Goal: Task Accomplishment & Management: Manage account settings

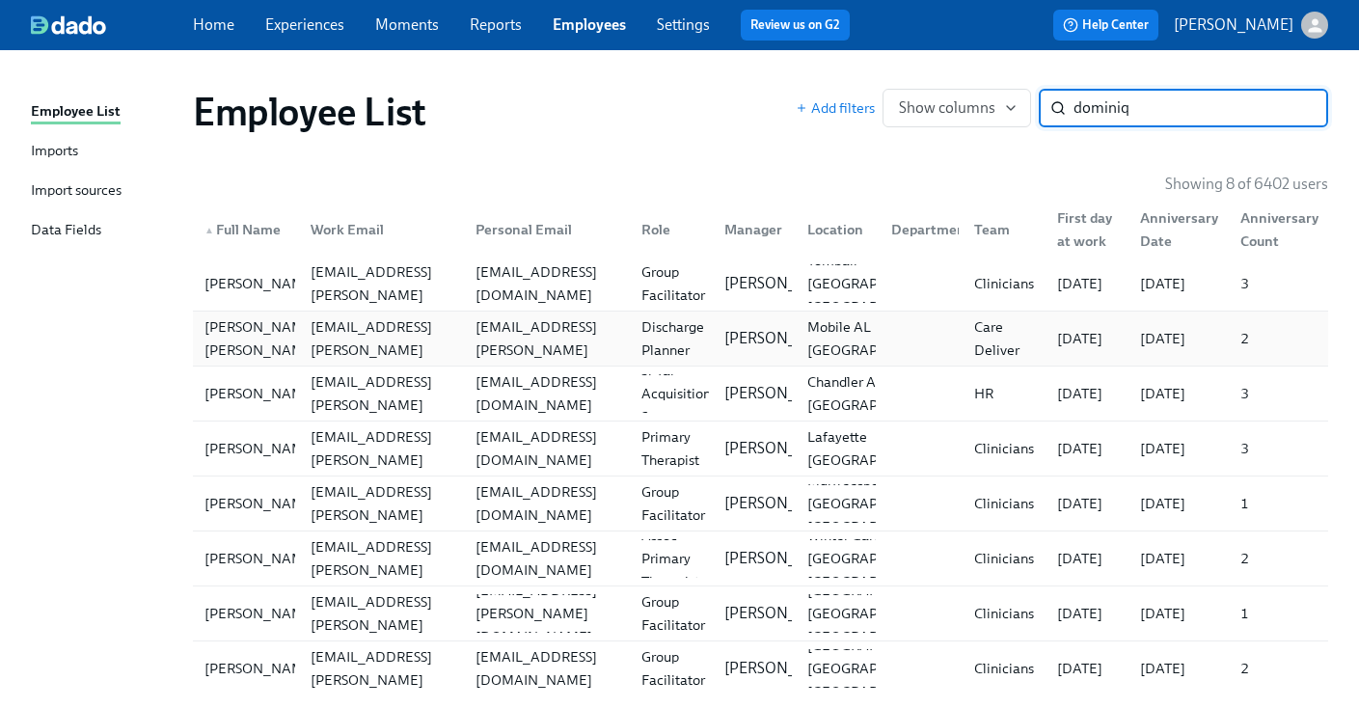
scroll to position [34, 0]
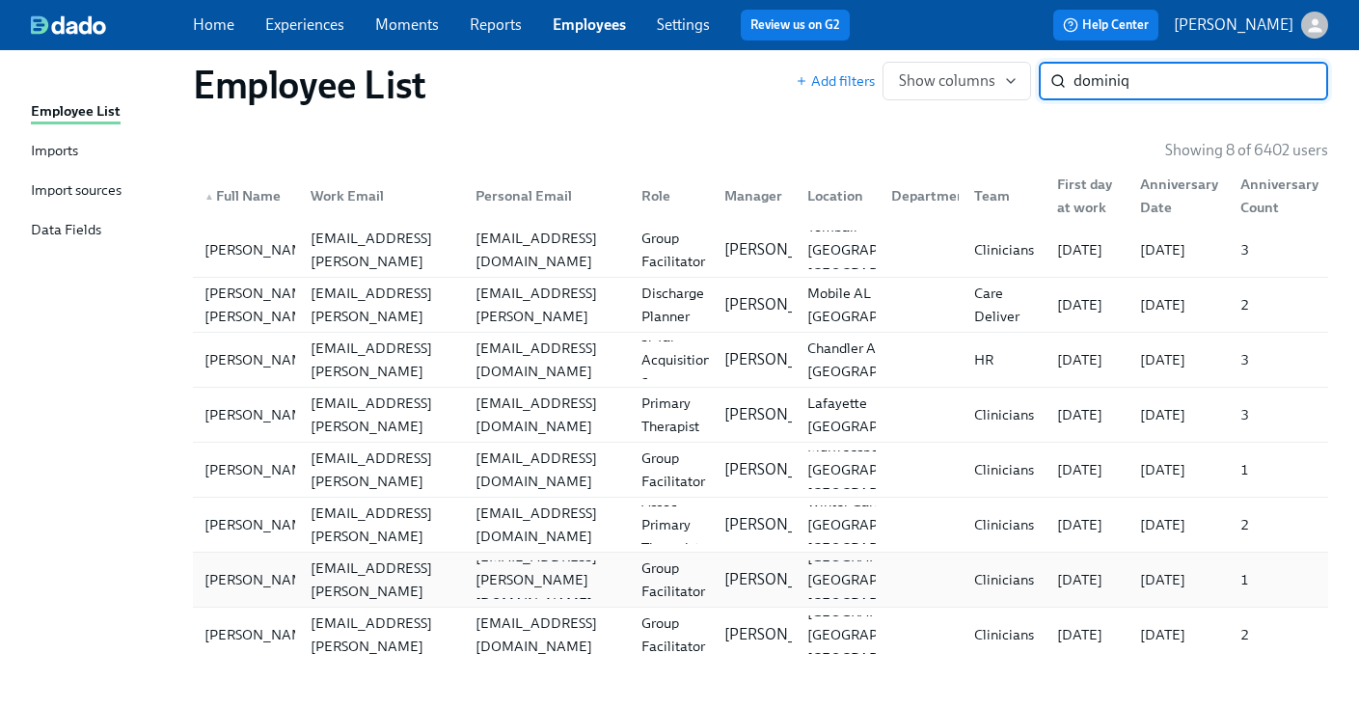
type input "dominiq"
click at [524, 557] on div "[PERSON_NAME] [PERSON_NAME][EMAIL_ADDRESS][PERSON_NAME][DOMAIN_NAME] [DOMAIN_NA…" at bounding box center [760, 580] width 1135 height 54
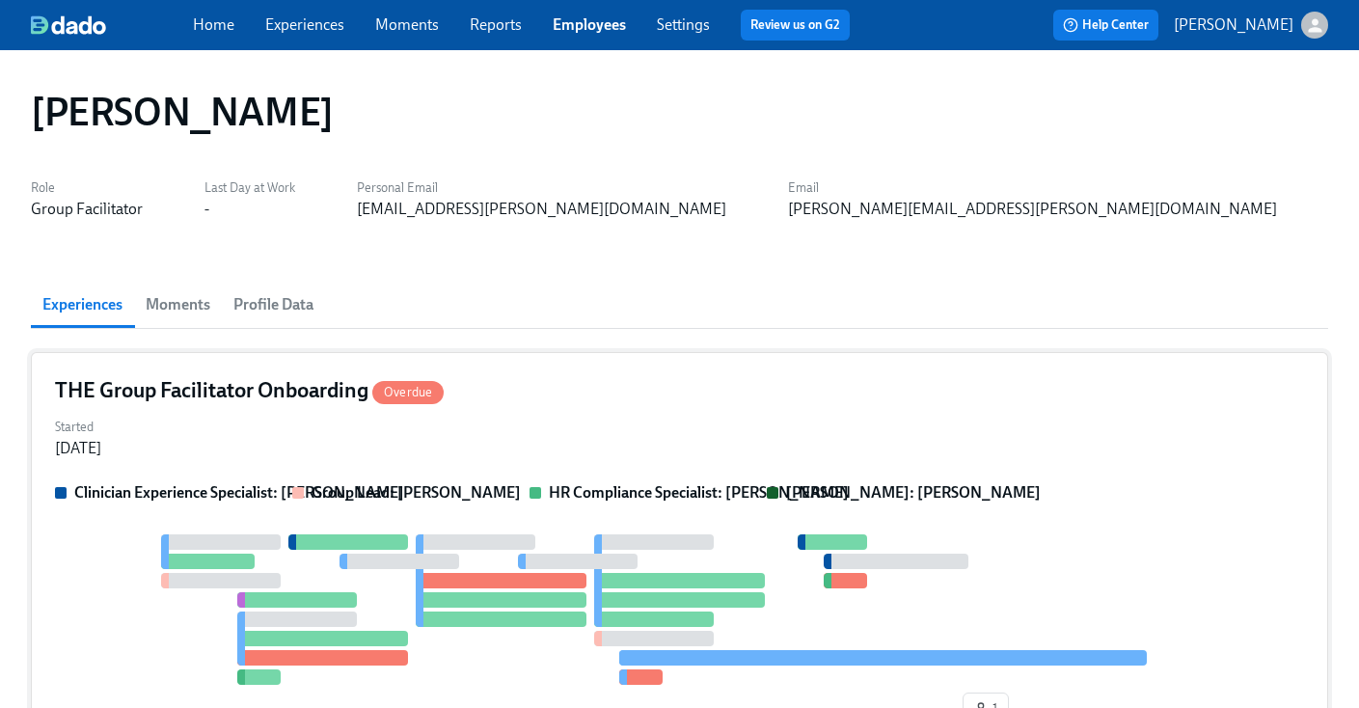
click at [559, 394] on div "THE Group Facilitator Onboarding Overdue" at bounding box center [679, 390] width 1249 height 29
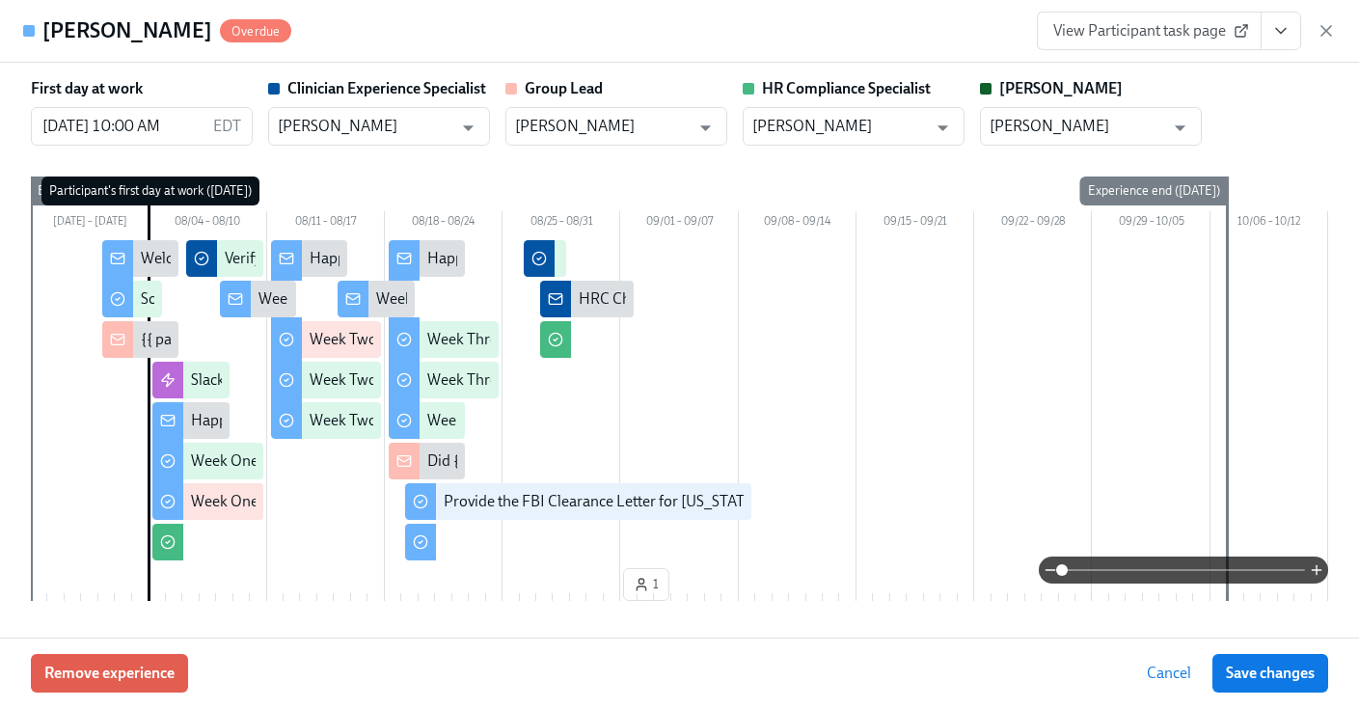
click at [708, 46] on div "[PERSON_NAME] Overdue View Participant task page" at bounding box center [679, 31] width 1359 height 63
click at [750, 36] on div "[PERSON_NAME] Overdue View Participant task page" at bounding box center [679, 31] width 1359 height 63
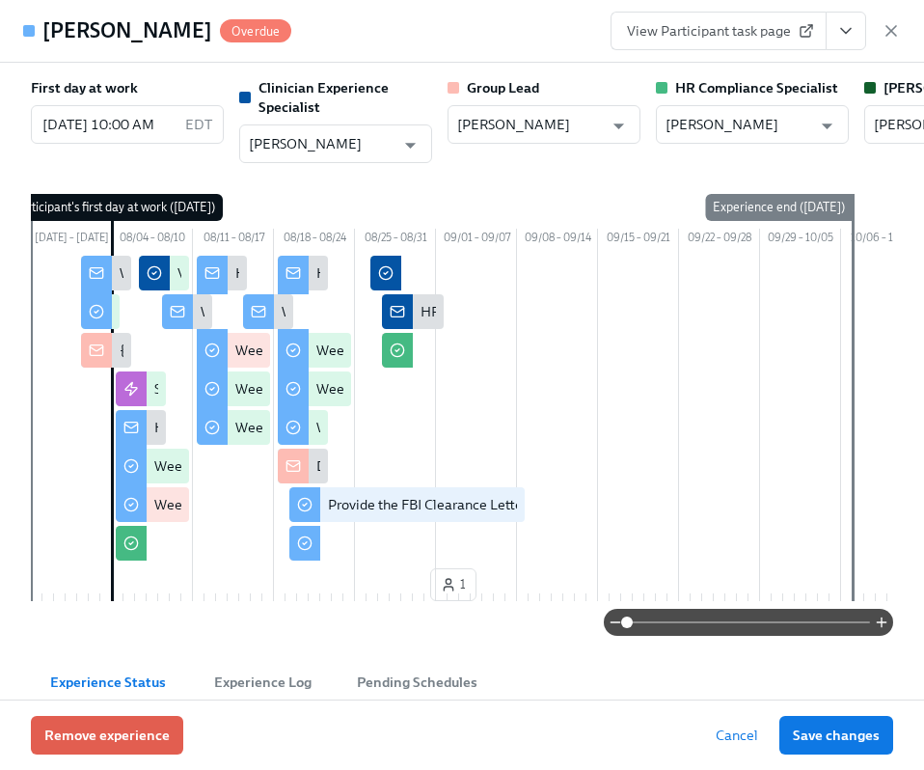
click at [875, 25] on div "View Participant task page" at bounding box center [756, 31] width 290 height 39
click at [891, 25] on icon "button" at bounding box center [891, 30] width 19 height 19
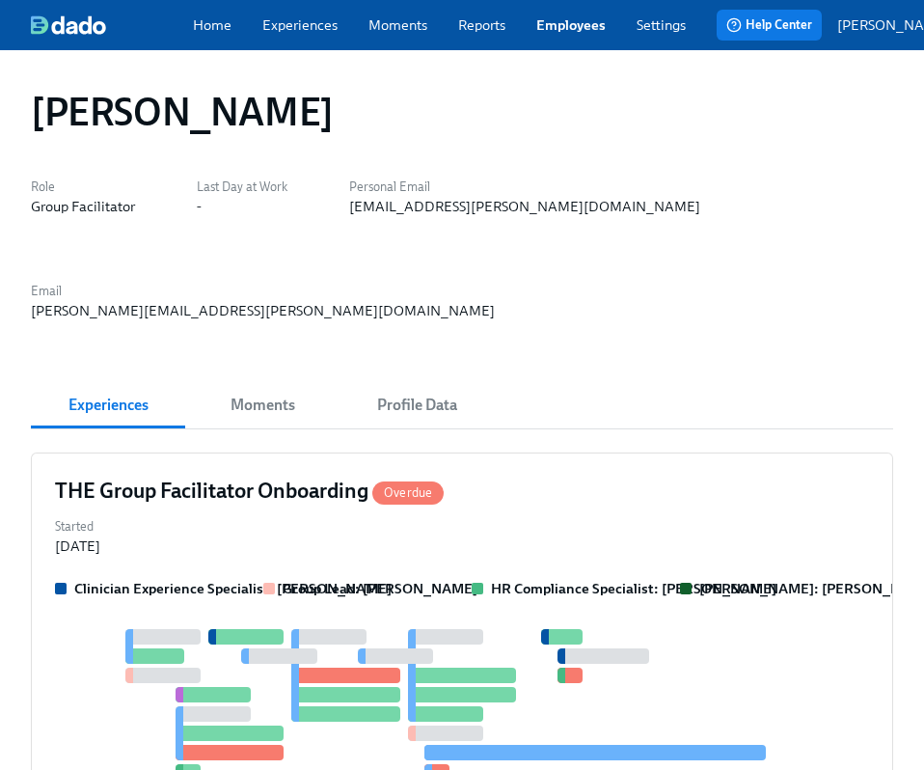
click at [554, 23] on link "Employees" at bounding box center [570, 24] width 69 height 19
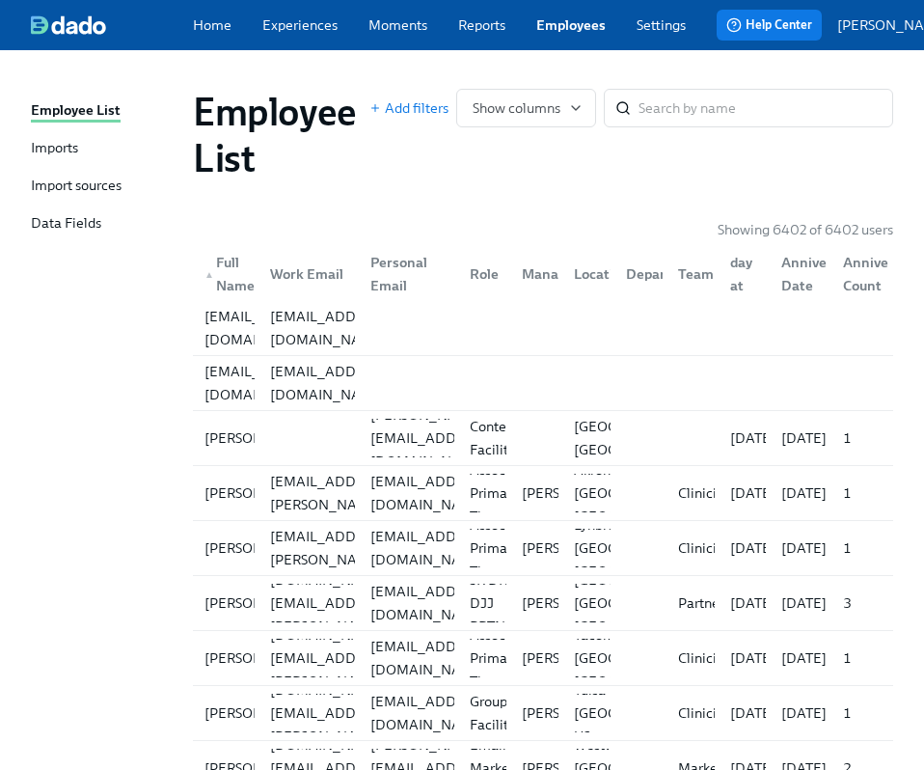
click at [554, 23] on link "Employees" at bounding box center [570, 24] width 69 height 19
click at [716, 127] on input "search" at bounding box center [766, 108] width 255 height 39
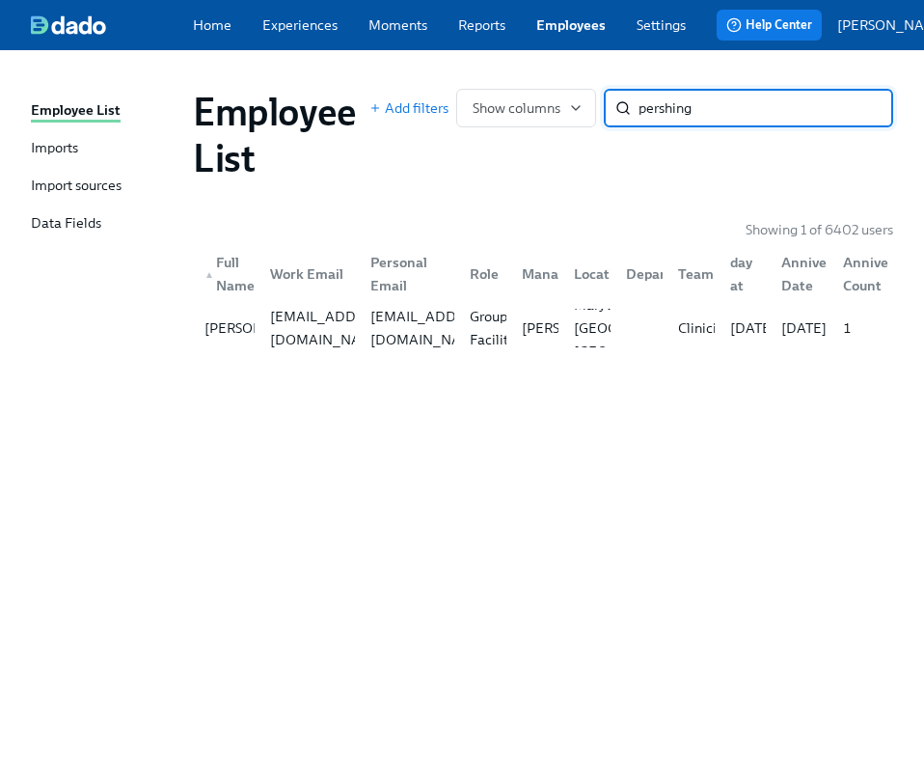
type input "pershing"
click at [517, 366] on div "Employee List Add filters Show columns pershing ​ Showing 1 of 6402 users ▲ Ful…" at bounding box center [462, 398] width 862 height 650
click at [506, 340] on div "Group Facilitator" at bounding box center [501, 328] width 79 height 46
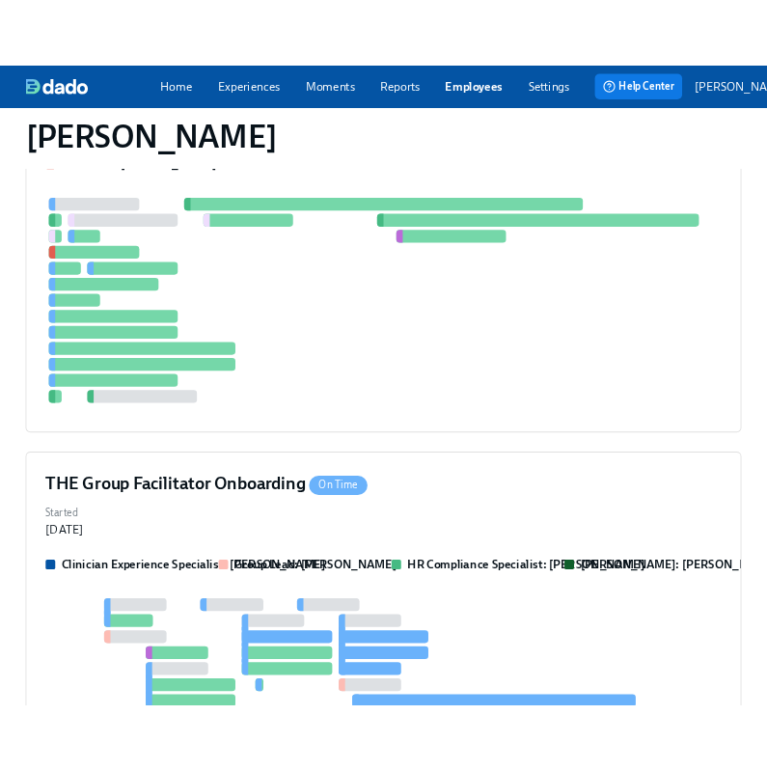
scroll to position [670, 0]
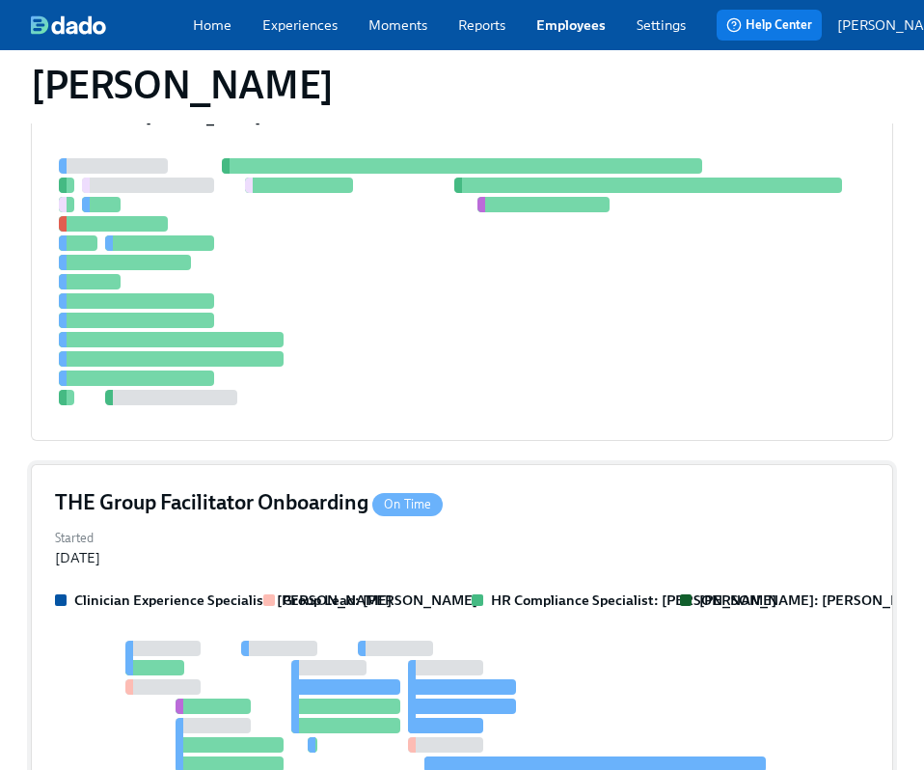
click at [490, 486] on div "THE Group Facilitator Onboarding On Time Started [DATE] Clinician Experience Sp…" at bounding box center [462, 673] width 862 height 419
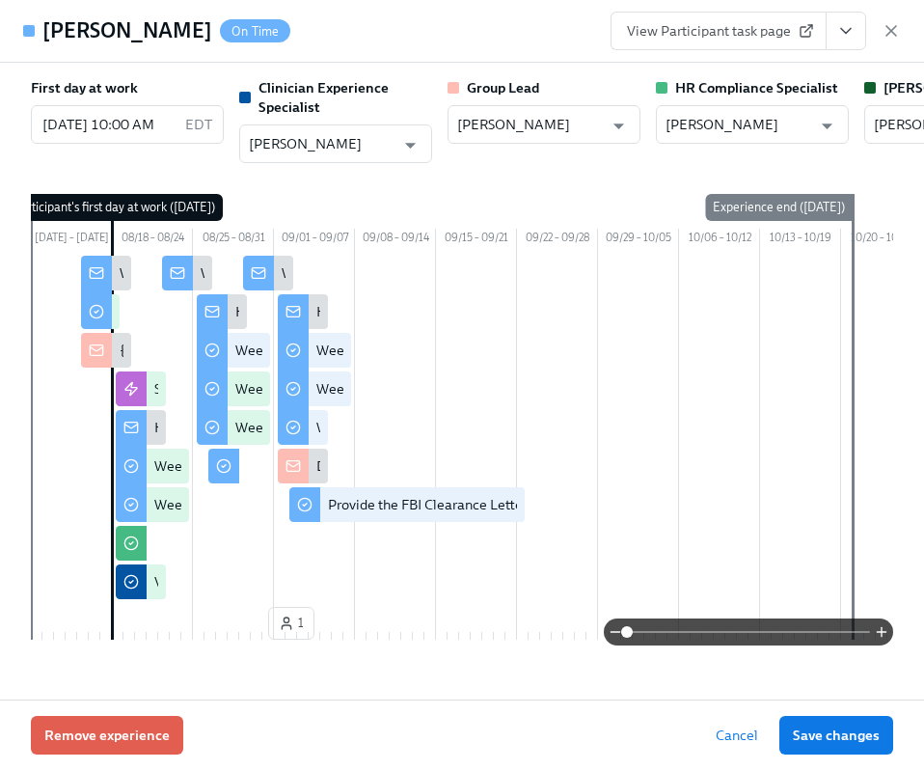
click at [854, 42] on button "View task page" at bounding box center [846, 31] width 41 height 39
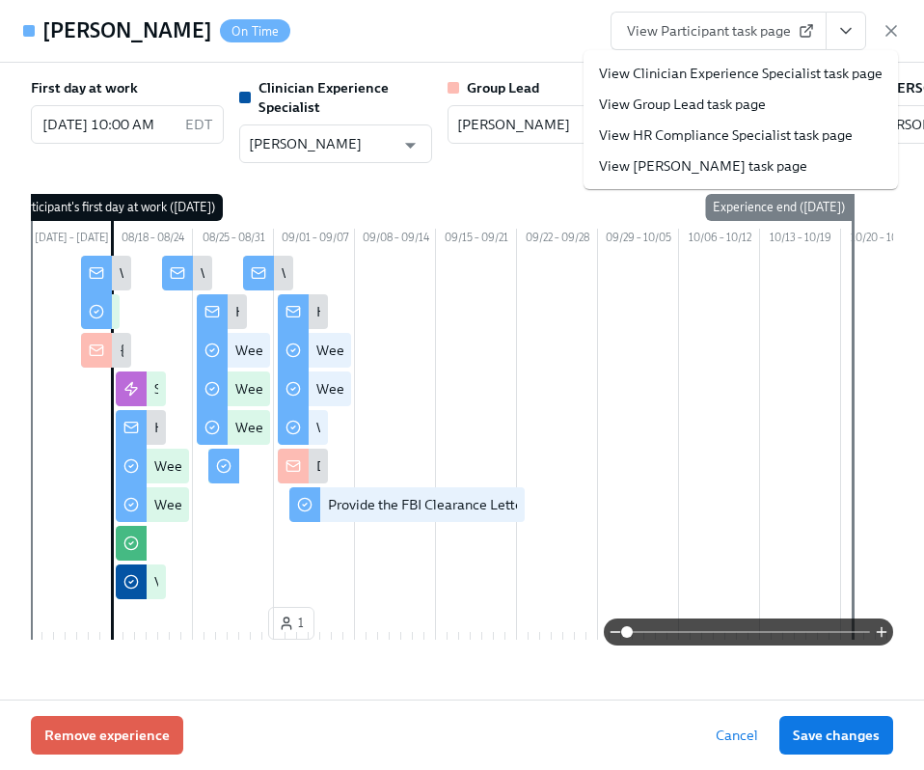
click at [737, 134] on link "View HR Compliance Specialist task page" at bounding box center [726, 134] width 254 height 19
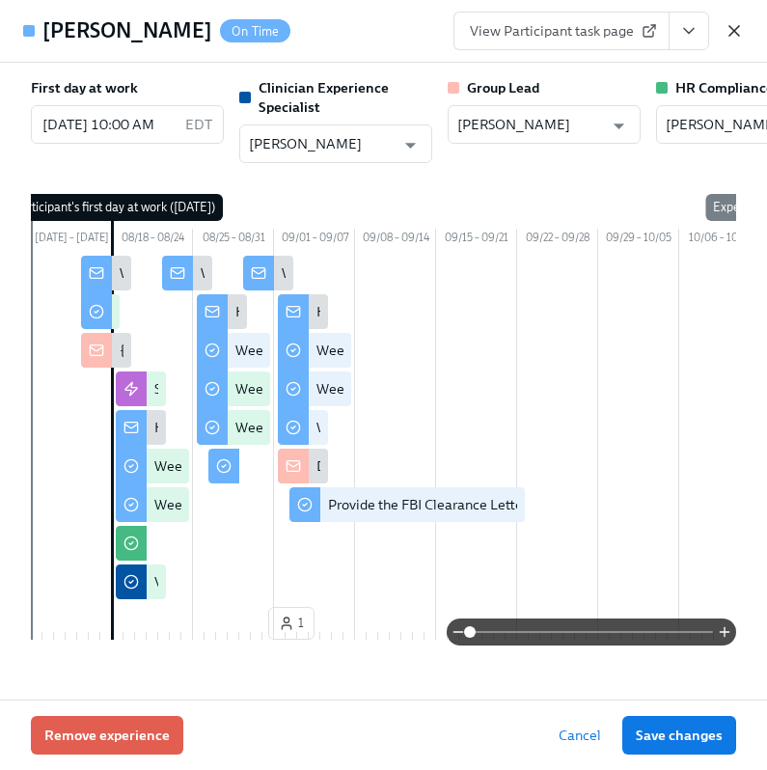
click at [734, 27] on icon "button" at bounding box center [733, 30] width 19 height 19
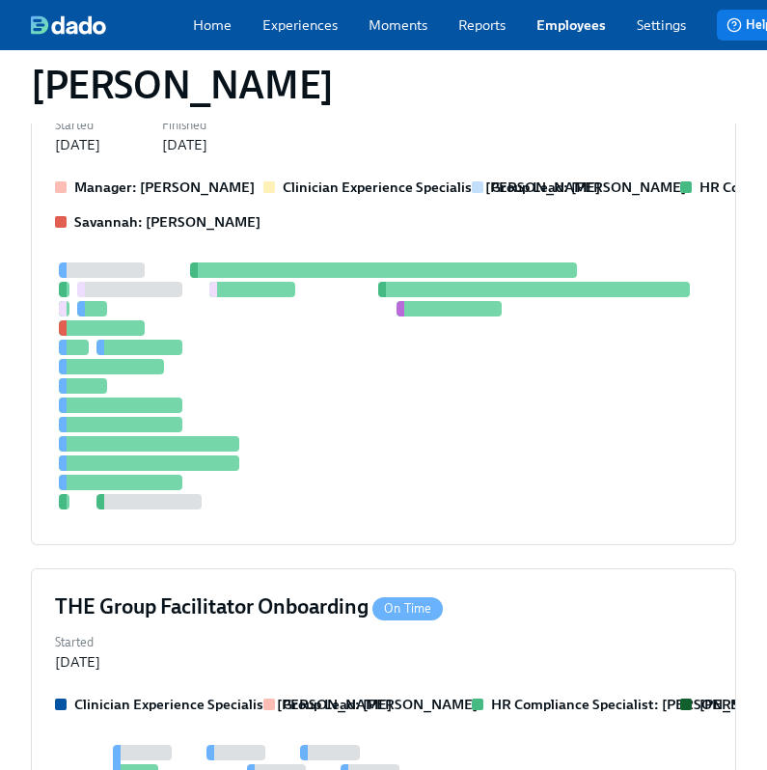
click at [555, 35] on link "Employees" at bounding box center [570, 24] width 69 height 19
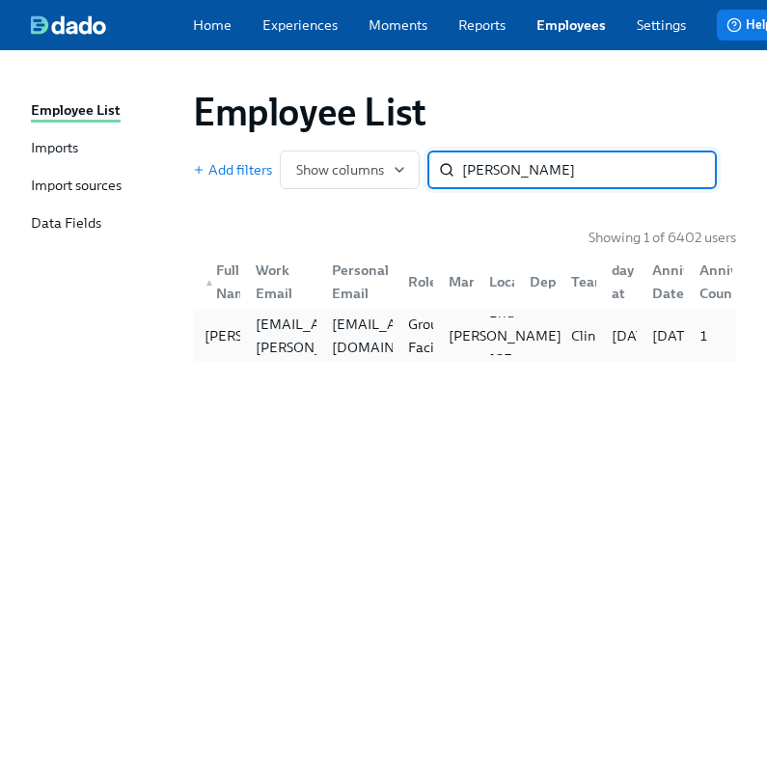
type input "[PERSON_NAME]"
click at [472, 344] on p "[PERSON_NAME]" at bounding box center [505, 335] width 113 height 19
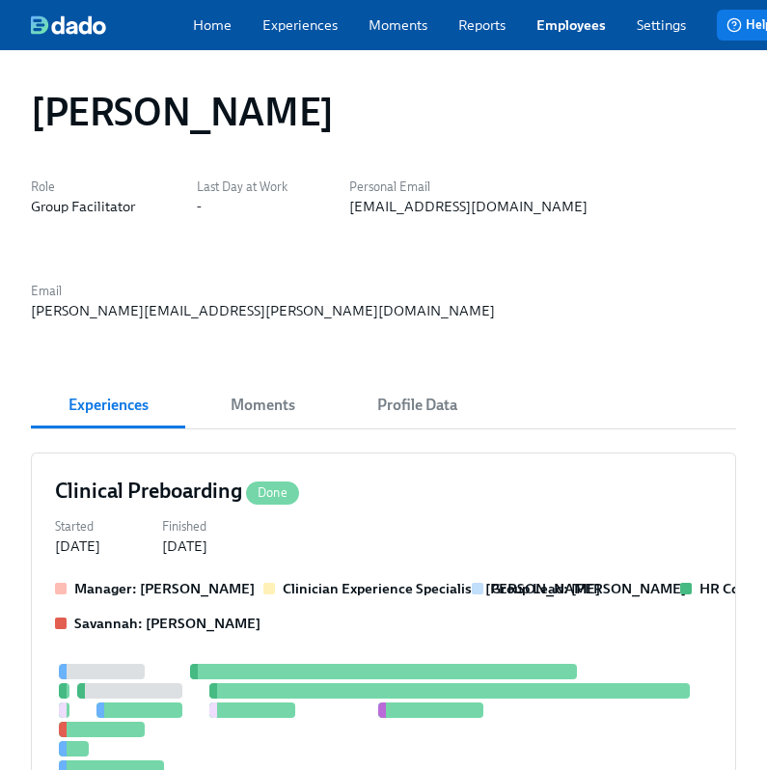
drag, startPoint x: 1, startPoint y: 309, endPoint x: -201, endPoint y: 309, distance: 201.6
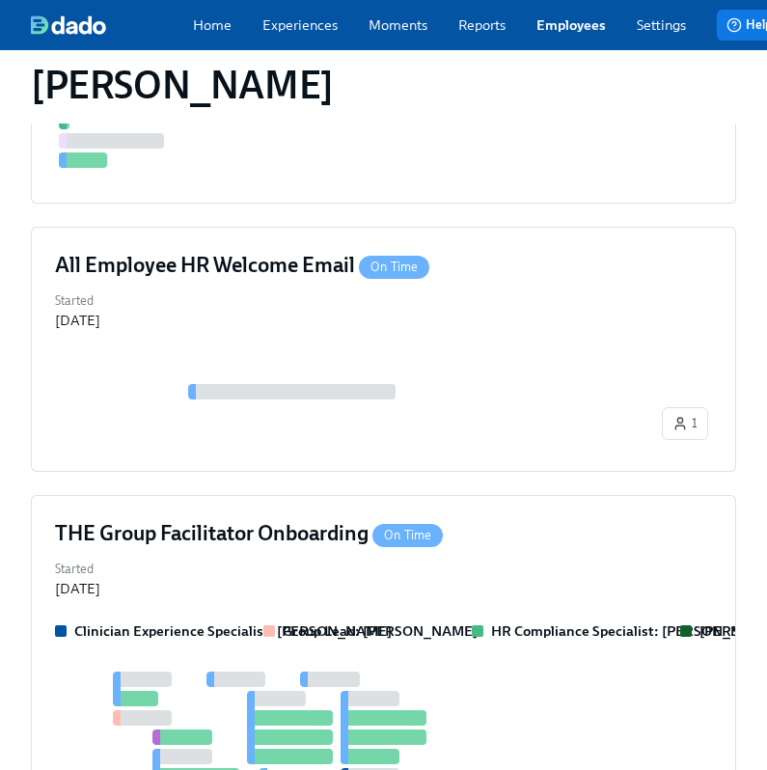
scroll to position [1083, 0]
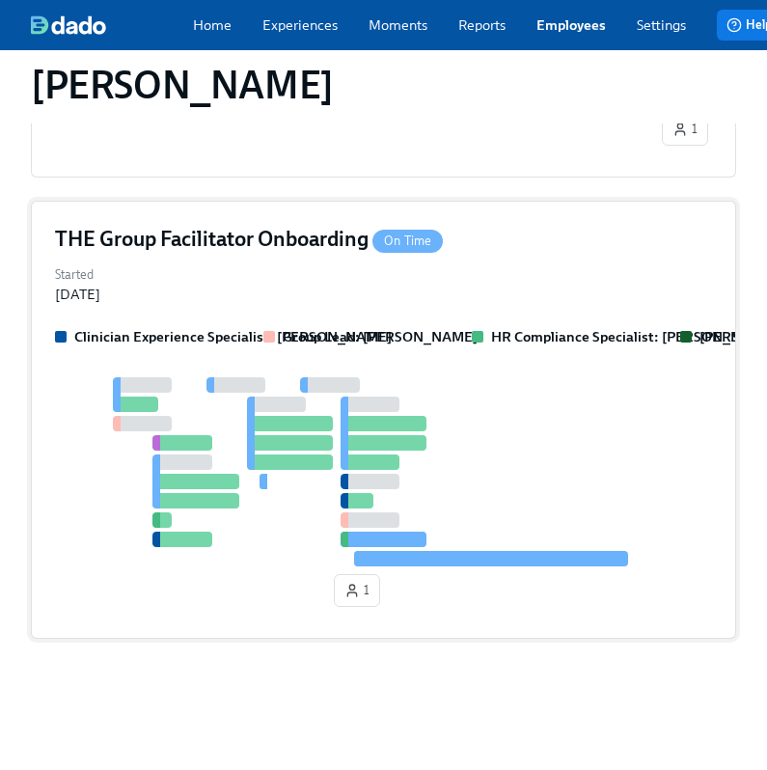
click at [506, 418] on div at bounding box center [383, 471] width 657 height 189
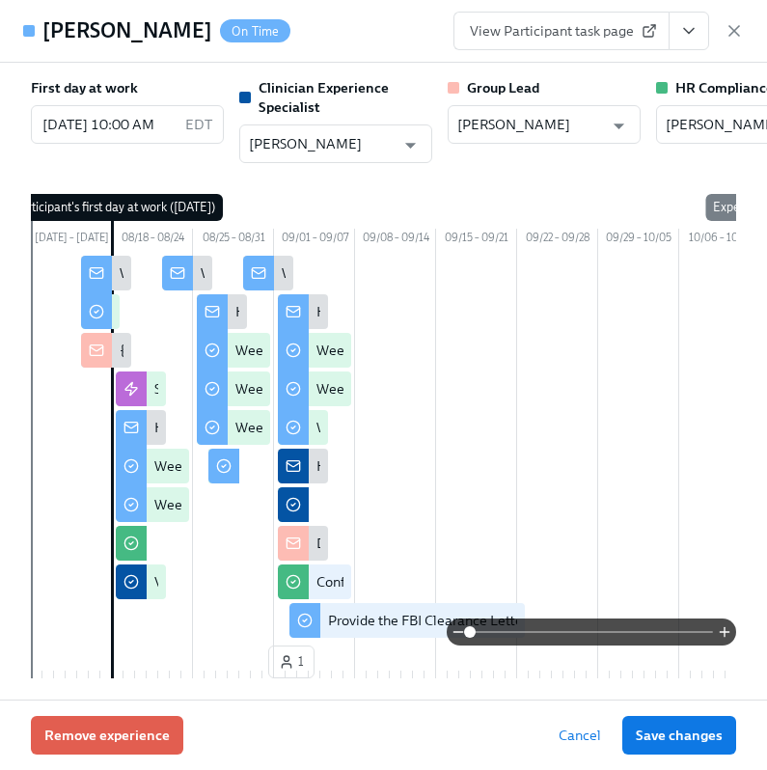
click at [689, 35] on icon "View task page" at bounding box center [688, 30] width 19 height 19
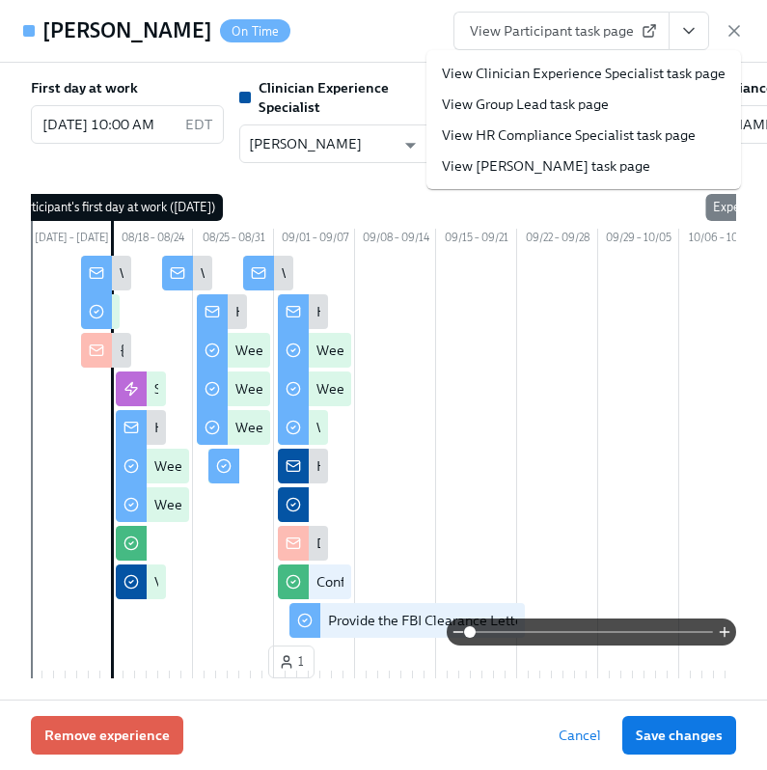
click at [579, 143] on link "View HR Compliance Specialist task page" at bounding box center [569, 134] width 254 height 19
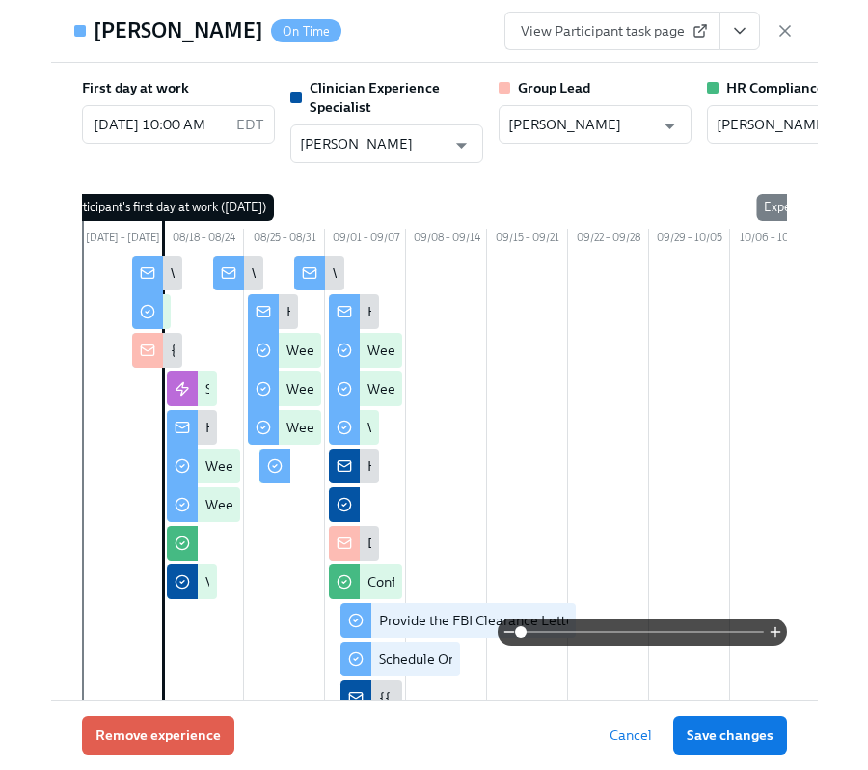
scroll to position [1018, 0]
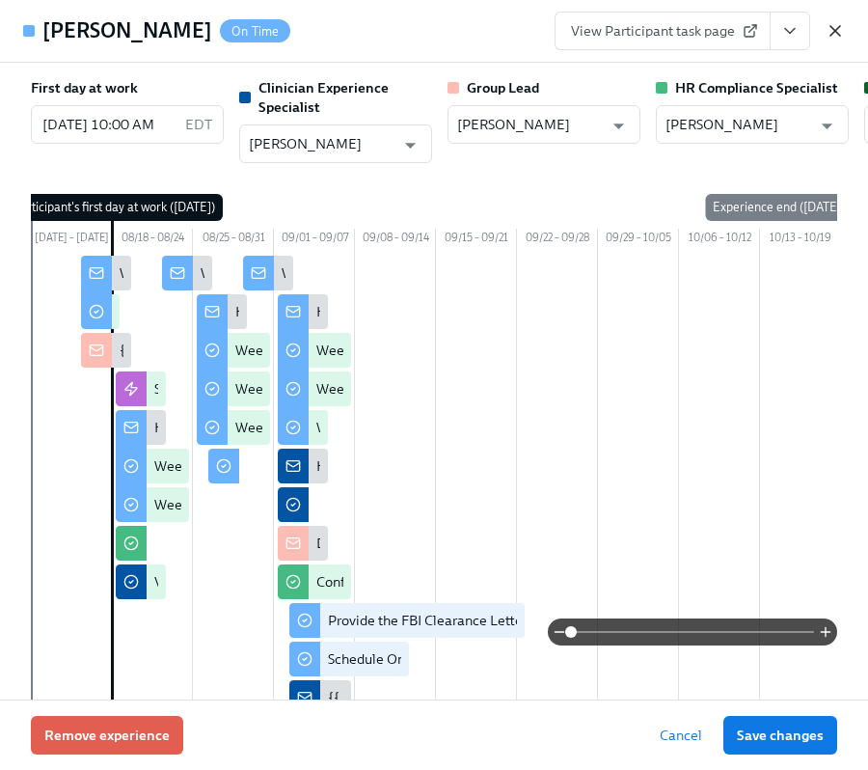
click at [836, 40] on icon "button" at bounding box center [835, 30] width 19 height 19
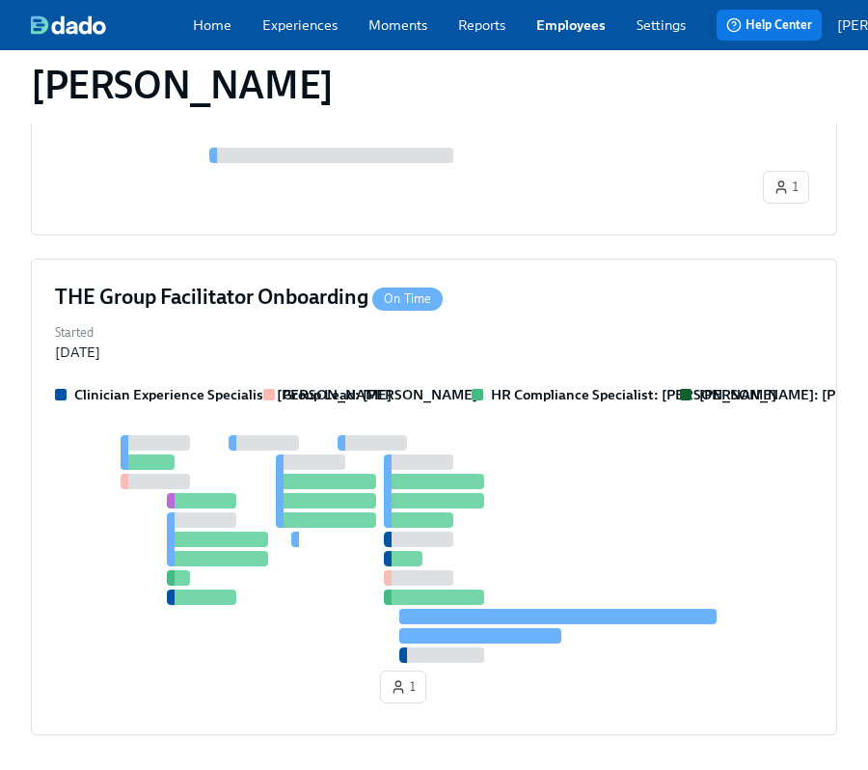
click at [548, 28] on link "Employees" at bounding box center [570, 24] width 69 height 19
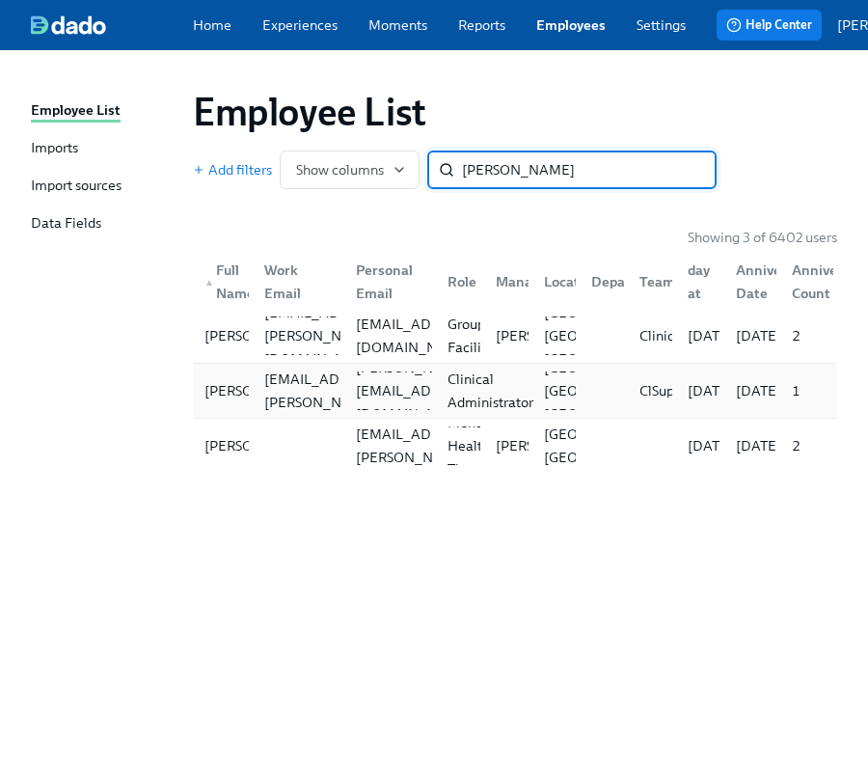
type input "[PERSON_NAME]"
click at [471, 402] on div "Clinical Administrator" at bounding box center [490, 391] width 101 height 46
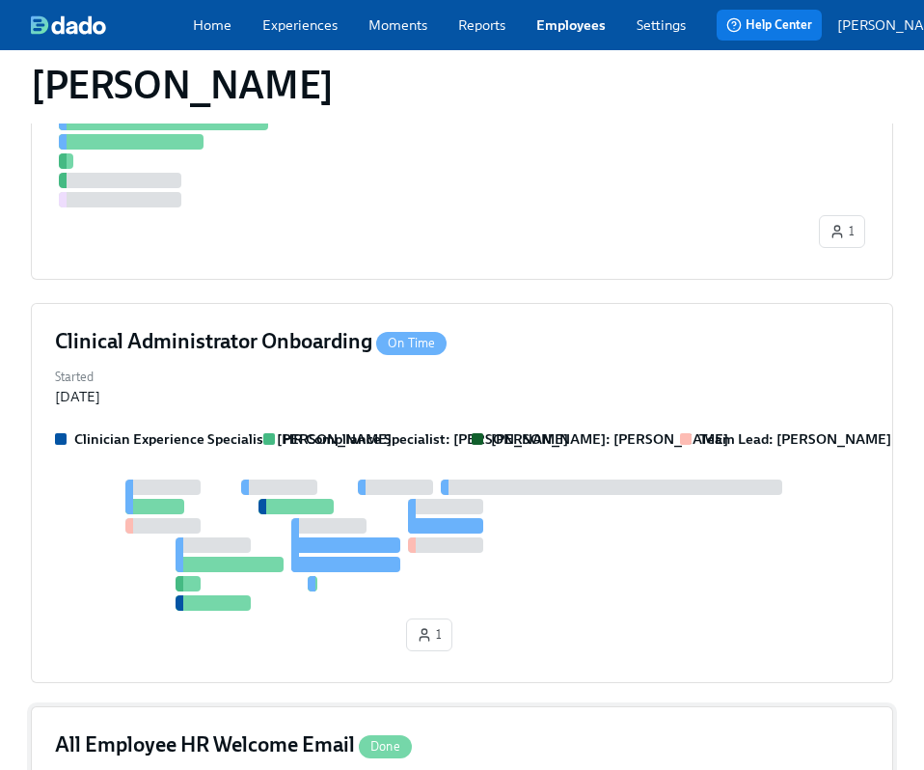
scroll to position [716, 0]
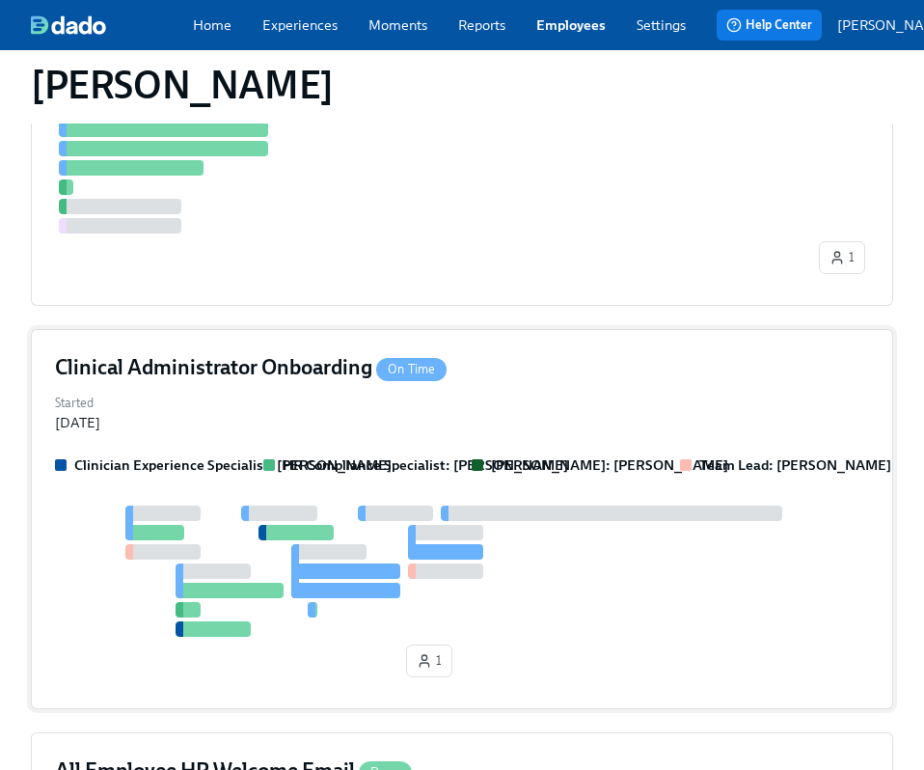
click at [519, 390] on div "Started [DATE]" at bounding box center [462, 411] width 814 height 42
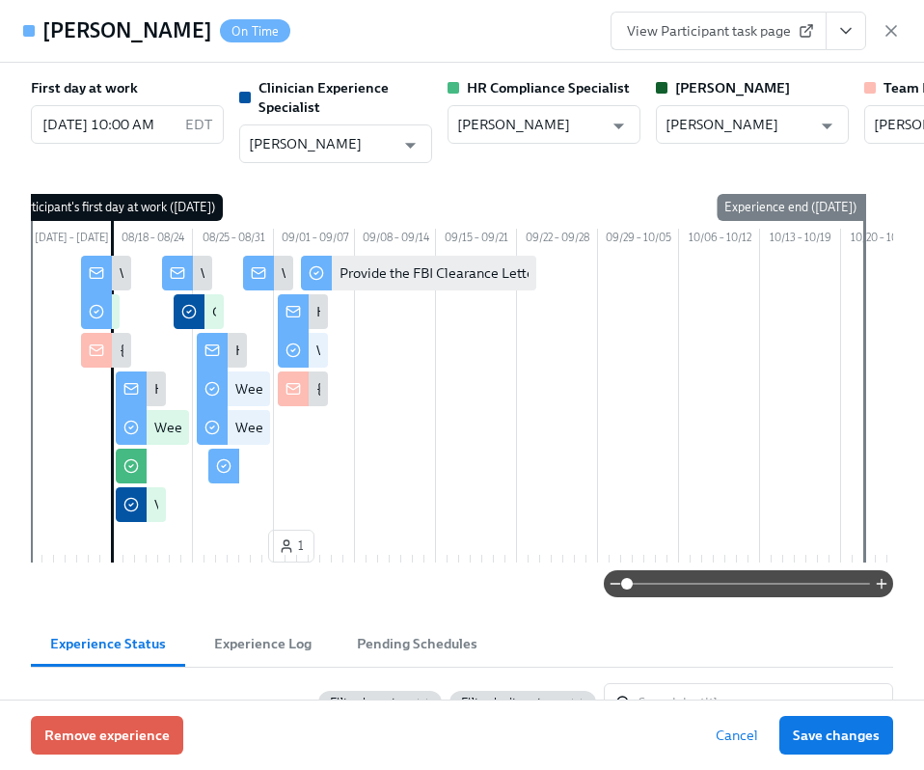
click at [852, 46] on button "View task page" at bounding box center [846, 31] width 41 height 39
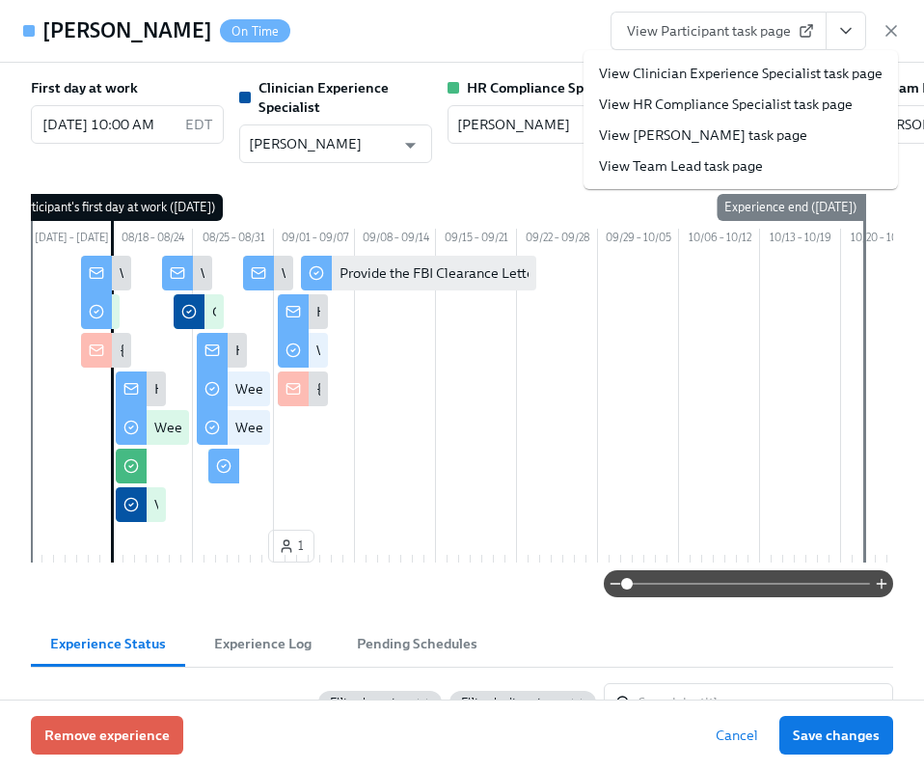
click at [747, 104] on link "View HR Compliance Specialist task page" at bounding box center [726, 104] width 254 height 19
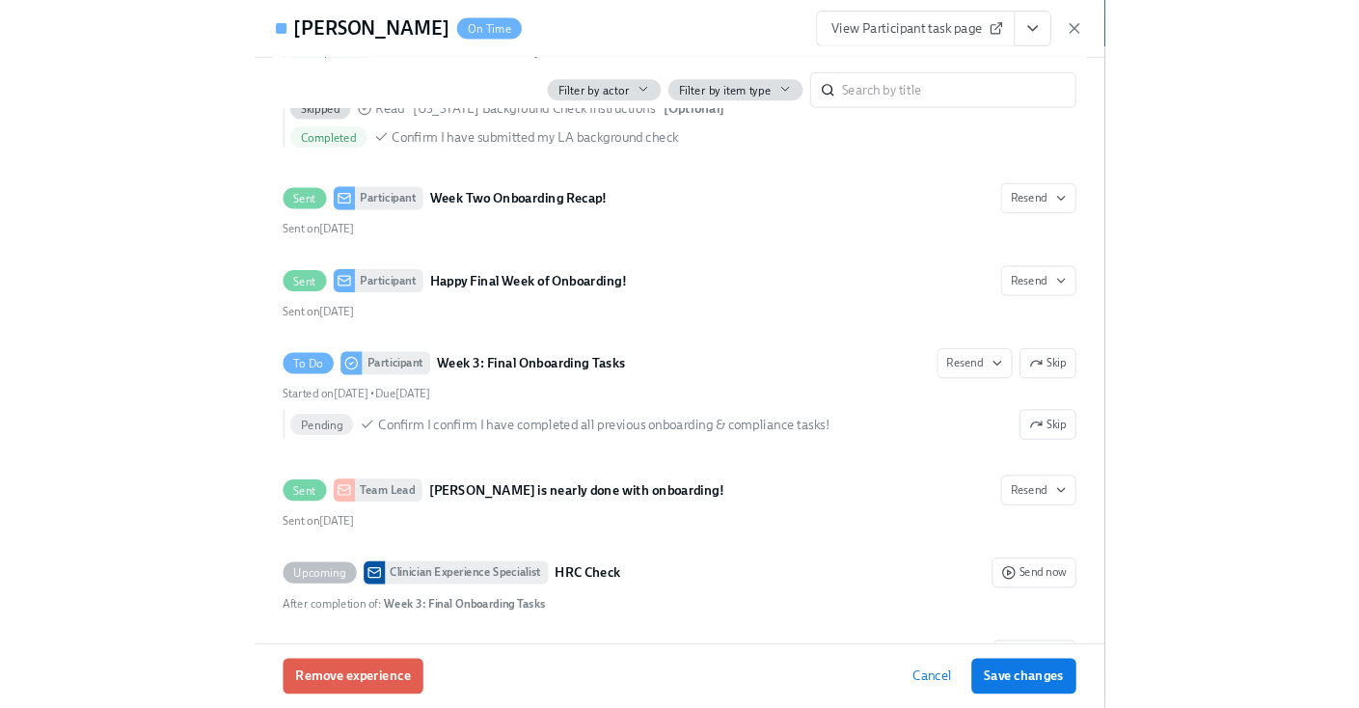
scroll to position [2492, 0]
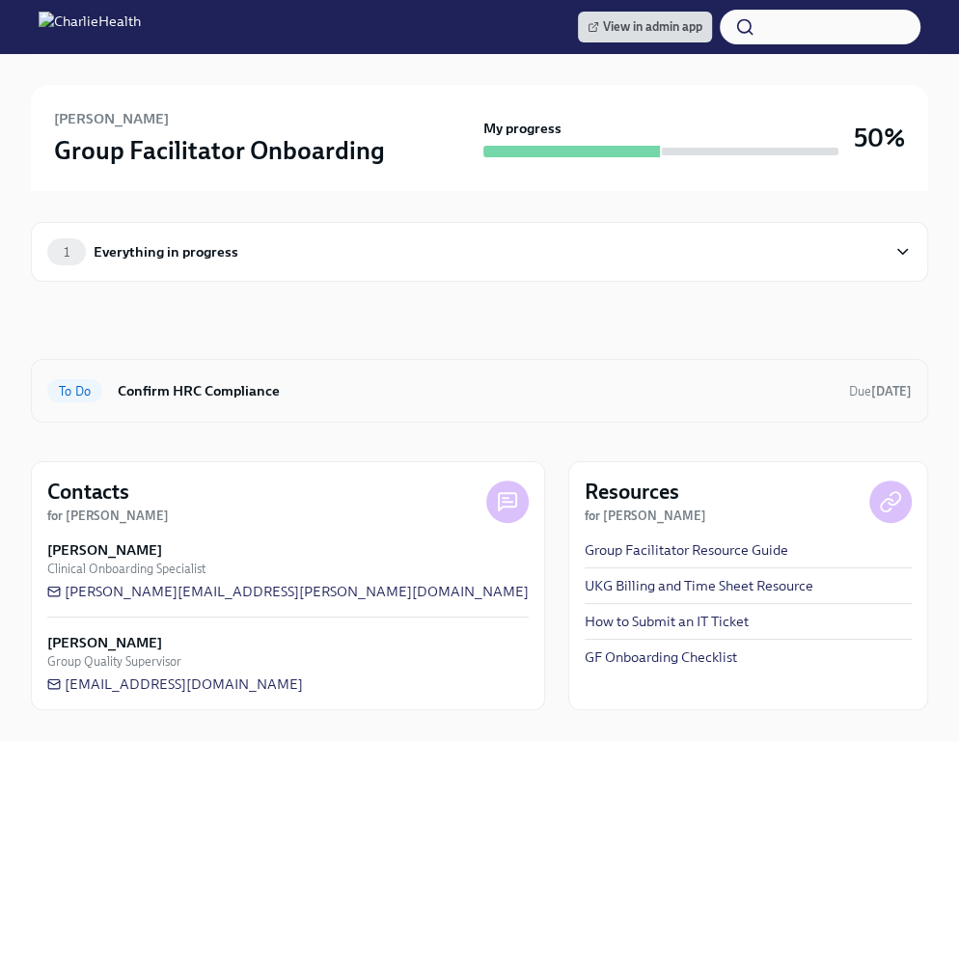
click at [360, 380] on h6 "Confirm HRC Compliance" at bounding box center [476, 390] width 716 height 21
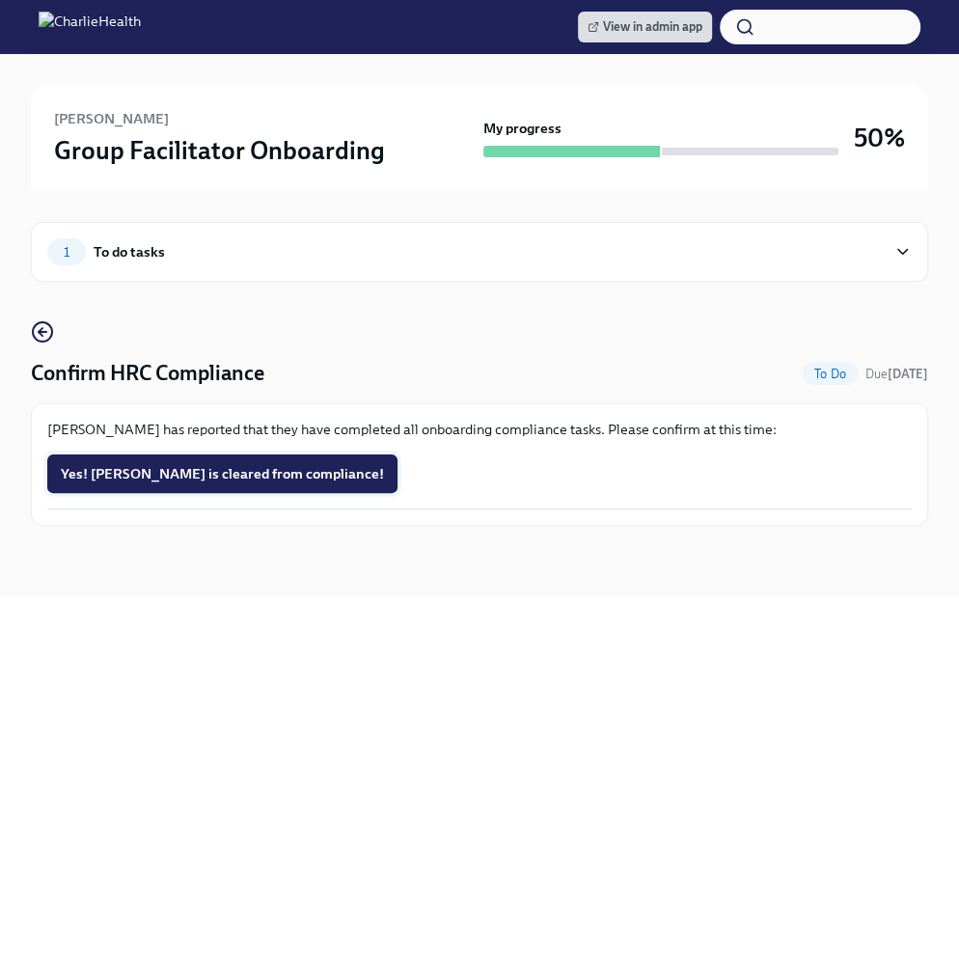
click at [150, 472] on span "Yes! Brandon is cleared from compliance!" at bounding box center [222, 473] width 323 height 19
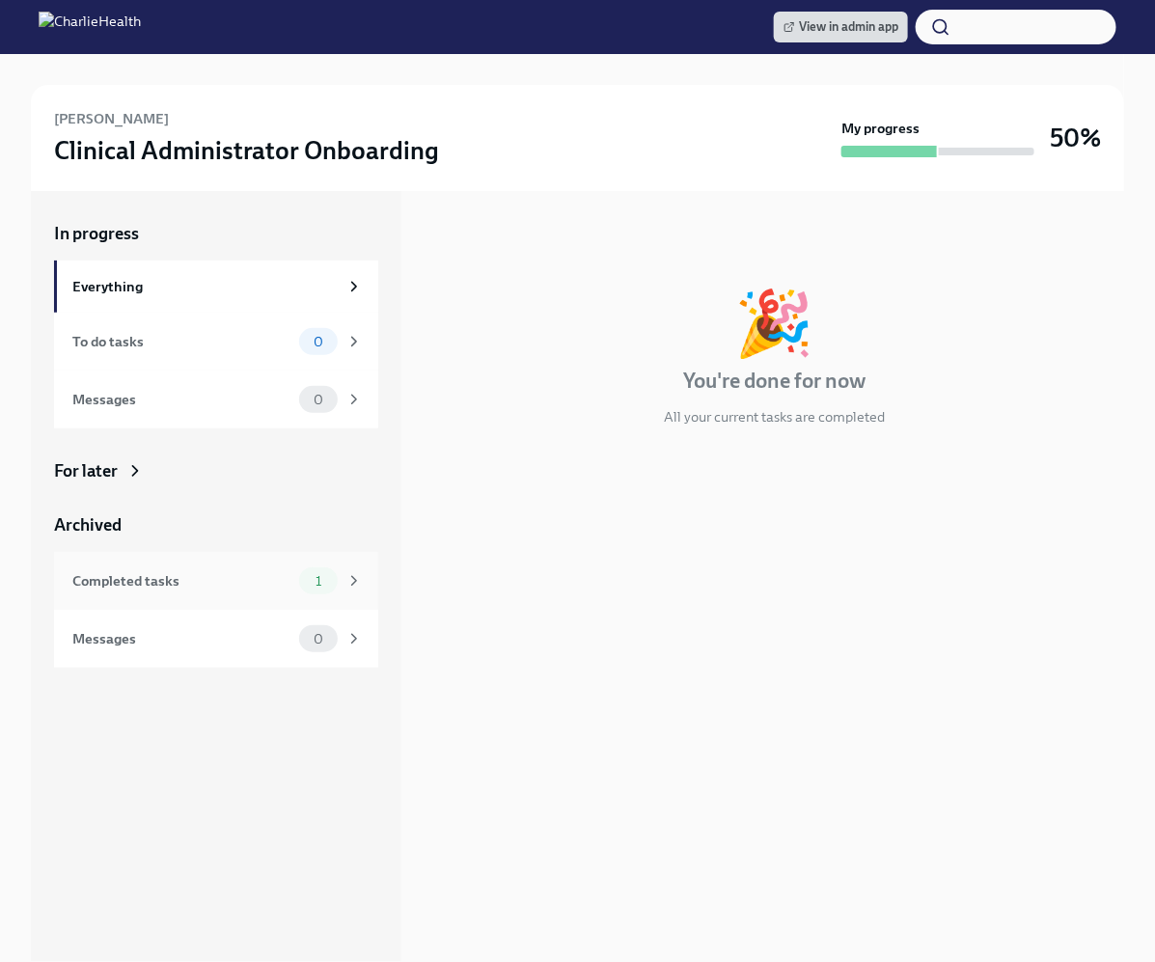
click at [255, 607] on div "Completed tasks 1" at bounding box center [216, 581] width 324 height 58
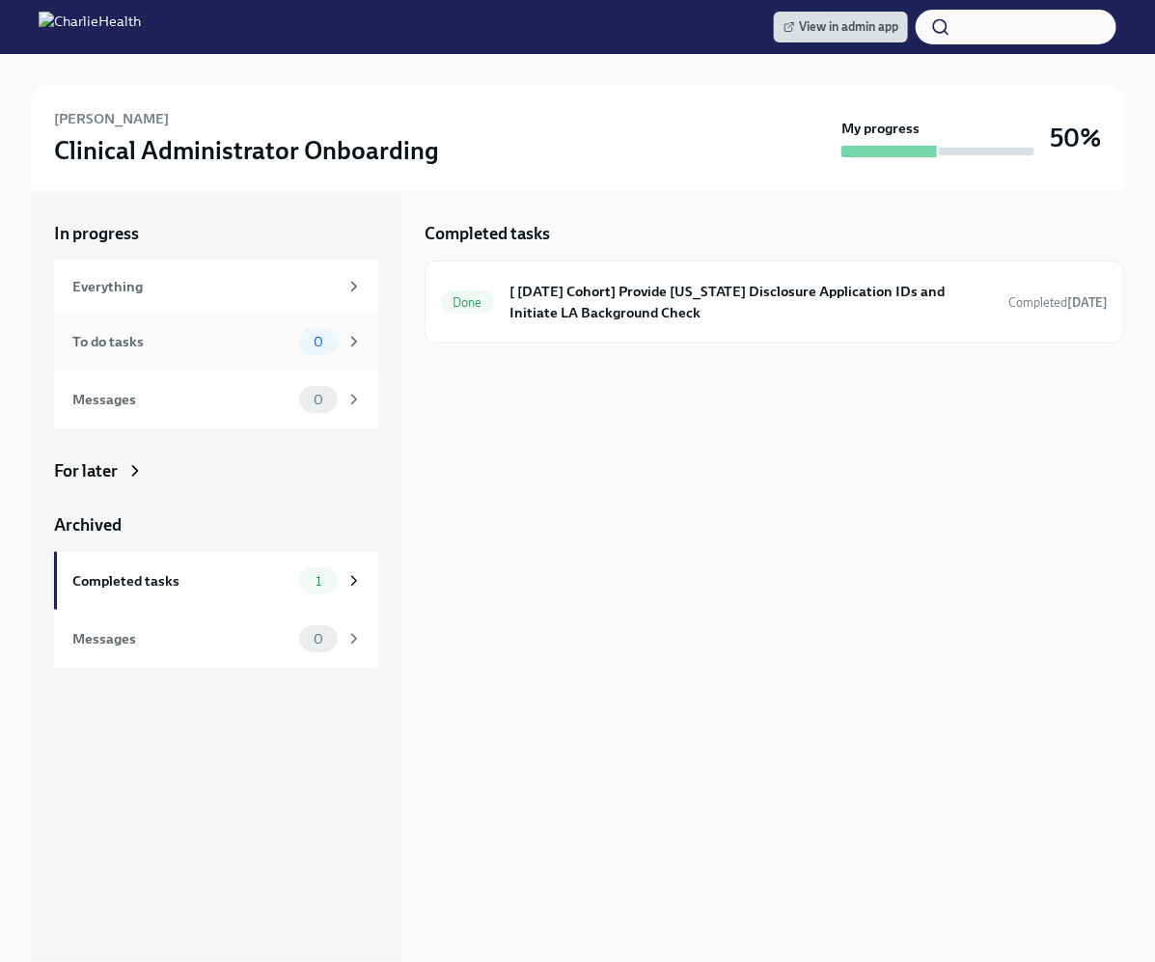
click at [247, 345] on div "To do tasks" at bounding box center [181, 341] width 219 height 21
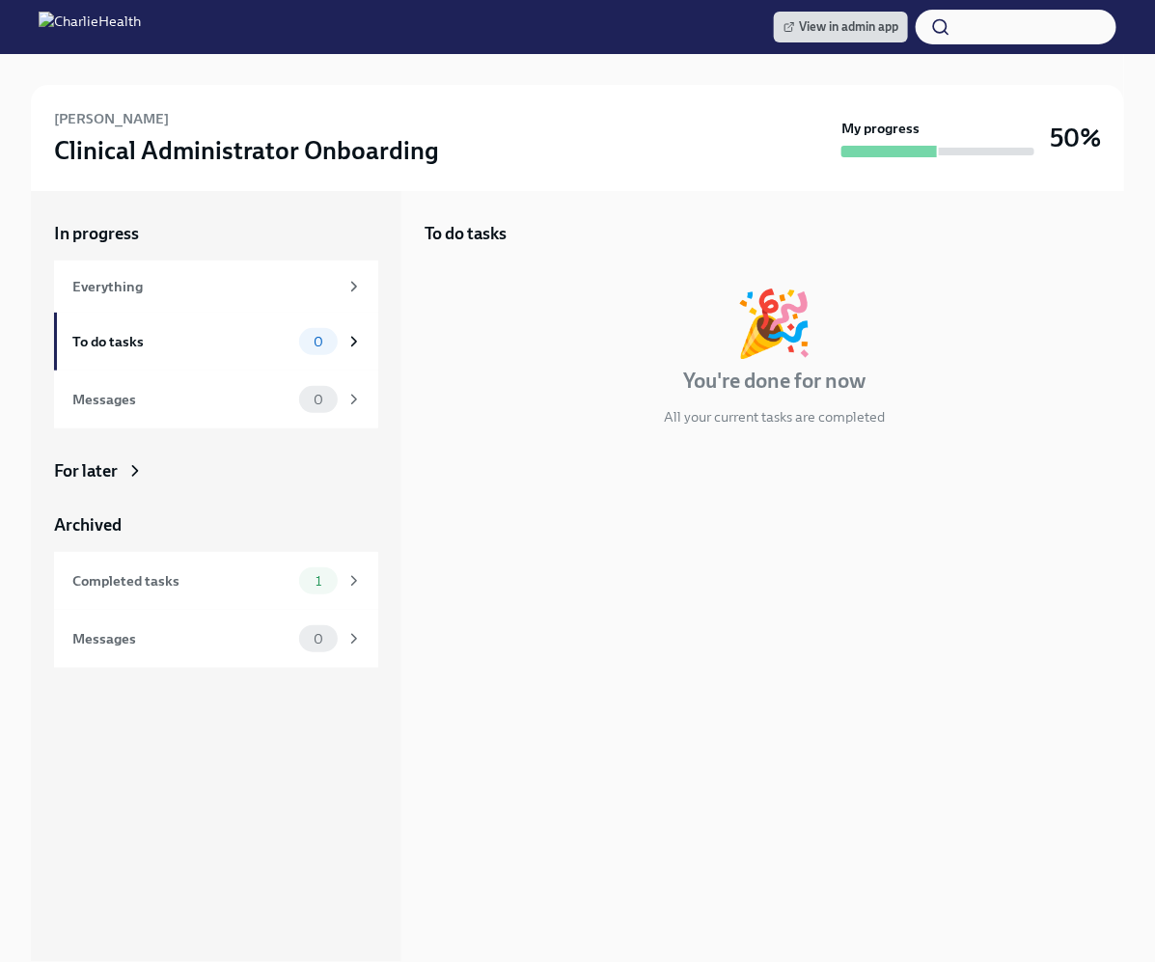
click at [591, 360] on div "🎉 You're done for now All your current tasks are completed" at bounding box center [773, 358] width 699 height 135
